Goal: Register for event/course

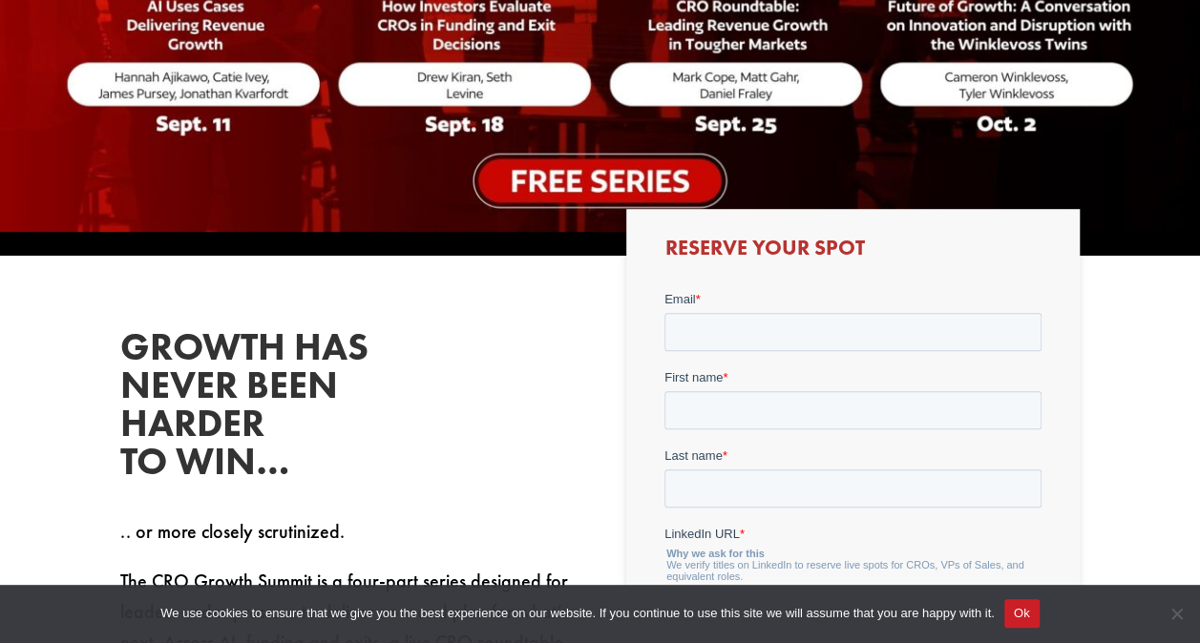
scroll to position [573, 0]
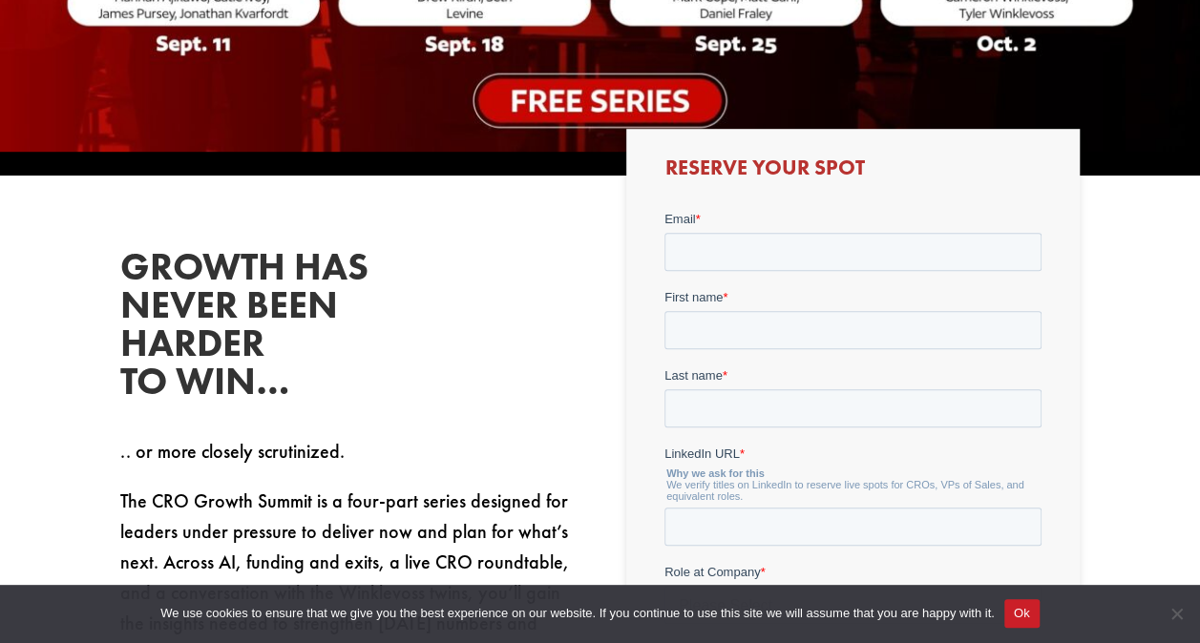
click at [701, 229] on div "Email *" at bounding box center [852, 239] width 377 height 61
click at [707, 262] on input "Email *" at bounding box center [852, 251] width 377 height 38
type input "[EMAIL_ADDRESS][DOMAIN_NAME]"
type input "[PERSON_NAME]"
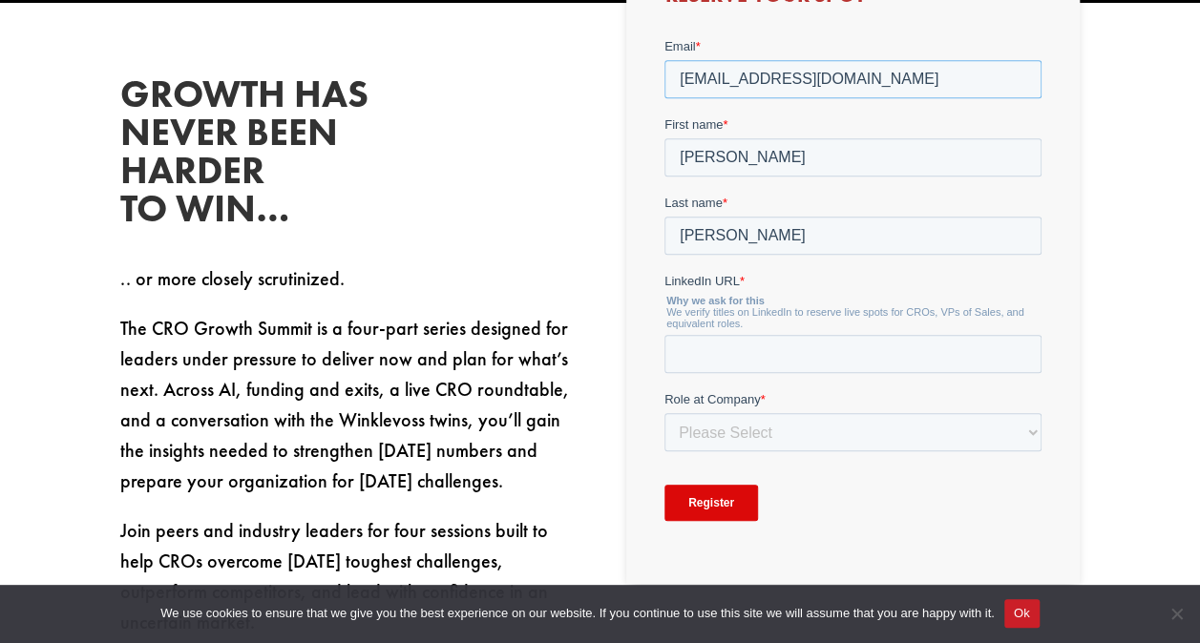
scroll to position [764, 0]
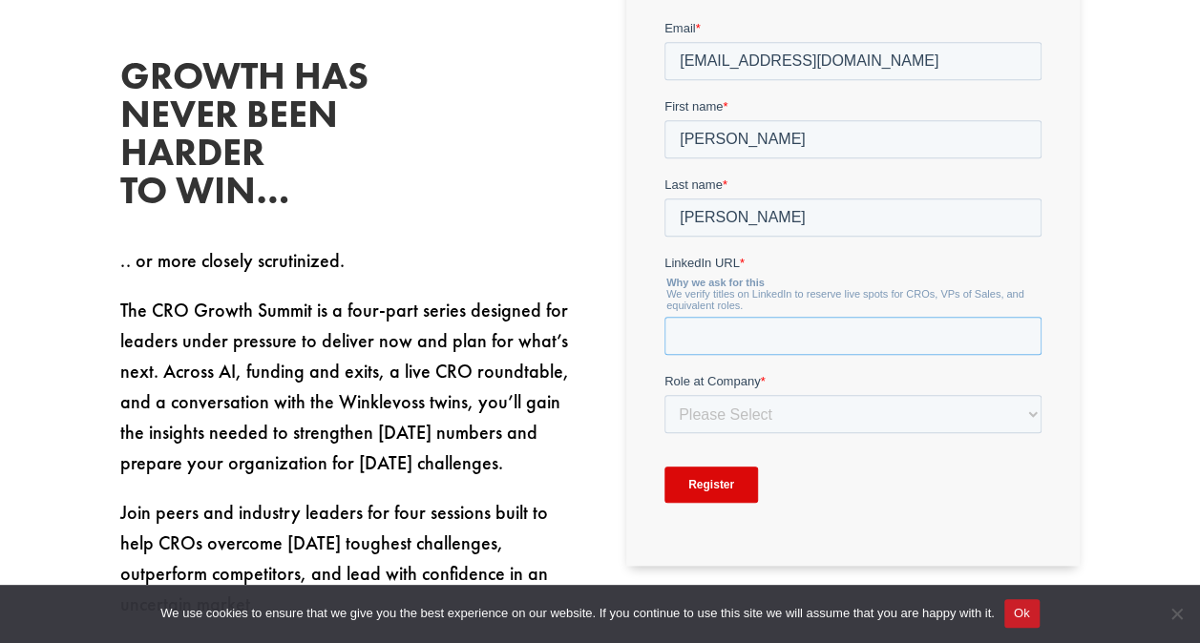
click at [757, 339] on input "LinkedIn URL *" at bounding box center [852, 335] width 377 height 38
paste input "[URL][DOMAIN_NAME][PERSON_NAME]"
type input "[URL][DOMAIN_NAME][PERSON_NAME]"
click at [713, 412] on select "Please Select C-Level (CRO, CSO, etc) Senior Leadership (VP of Sales, VP of Ena…" at bounding box center [852, 413] width 377 height 38
select select "Senior Leadership (VP of Sales, VP of Enablement, etc)"
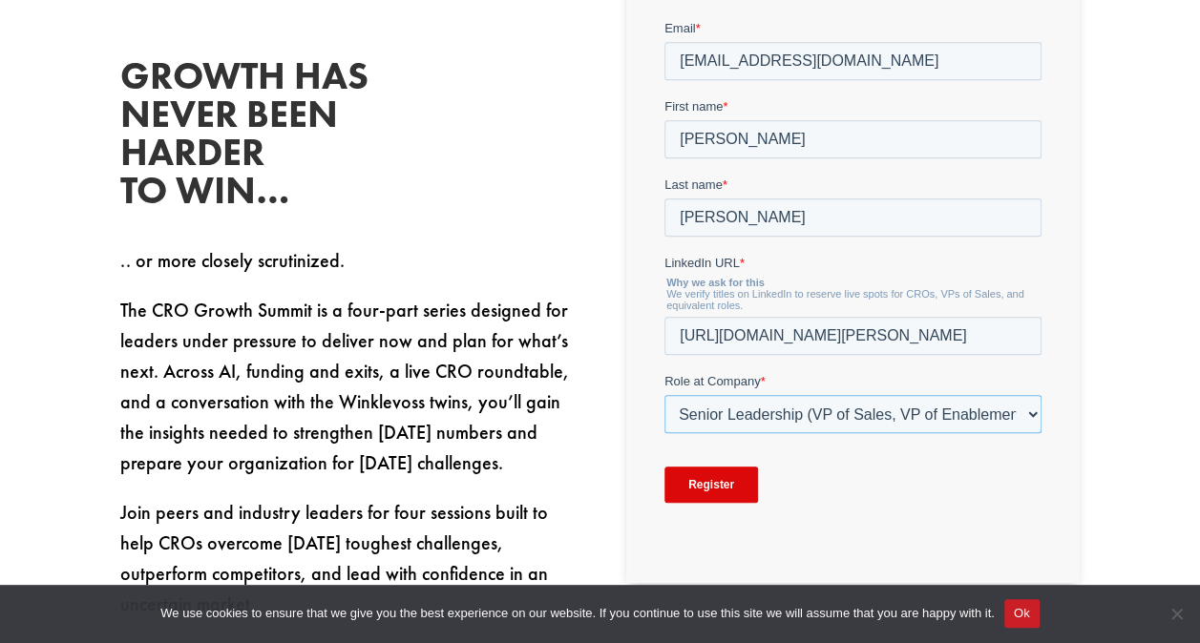
click at [664, 394] on select "Please Select C-Level (CRO, CSO, etc) Senior Leadership (VP of Sales, VP of Ena…" at bounding box center [852, 413] width 377 height 38
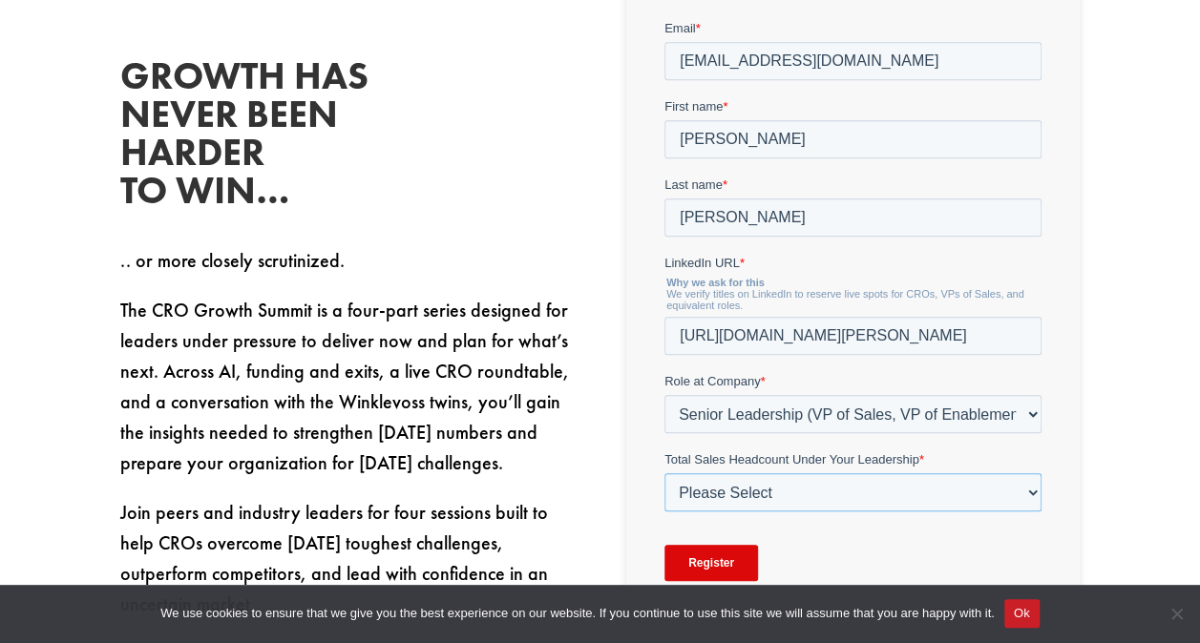
click at [720, 487] on select "Please Select Just Me 1-9 [PHONE_NUMBER] [PHONE_NUMBER]+" at bounding box center [852, 492] width 377 height 38
select select "20-49"
click at [664, 473] on select "Please Select Just Me 1-9 [PHONE_NUMBER] [PHONE_NUMBER]+" at bounding box center [852, 492] width 377 height 38
click at [728, 552] on input "Register" at bounding box center [711, 562] width 94 height 36
